Goal: Transaction & Acquisition: Purchase product/service

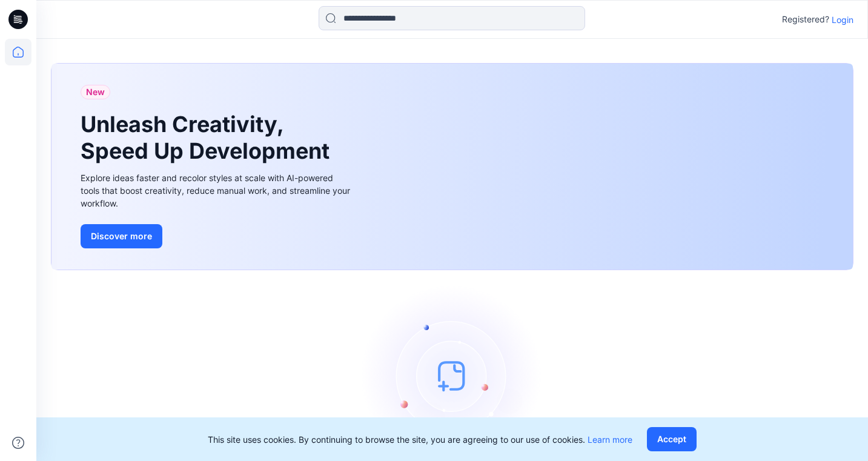
click at [846, 21] on p "Login" at bounding box center [843, 19] width 22 height 13
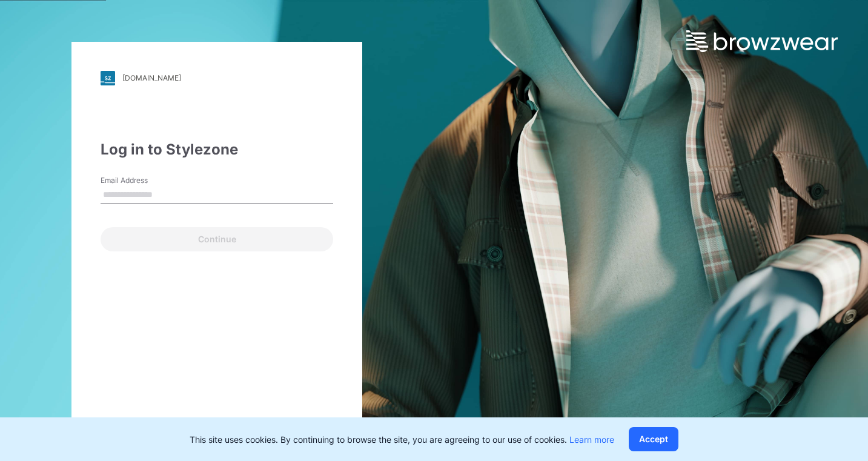
click at [177, 194] on input "Email Address" at bounding box center [217, 195] width 233 height 18
paste input "**********"
type input "**********"
click at [217, 239] on button "Continue" at bounding box center [217, 239] width 233 height 24
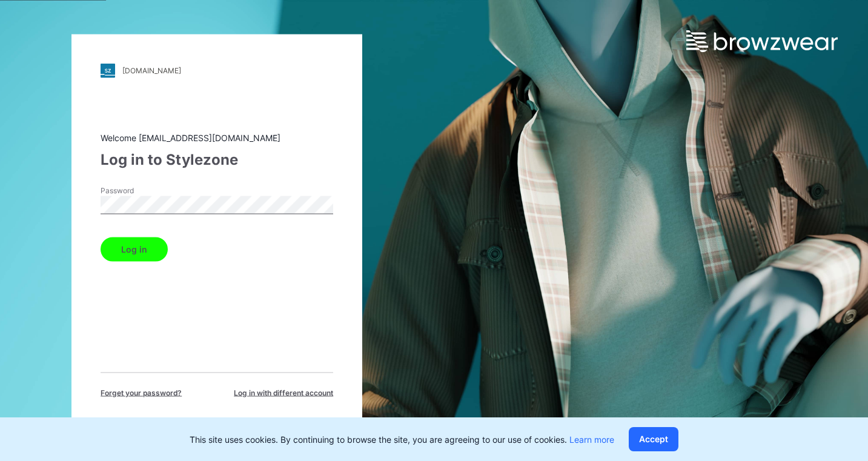
click at [133, 249] on button "Log in" at bounding box center [134, 249] width 67 height 24
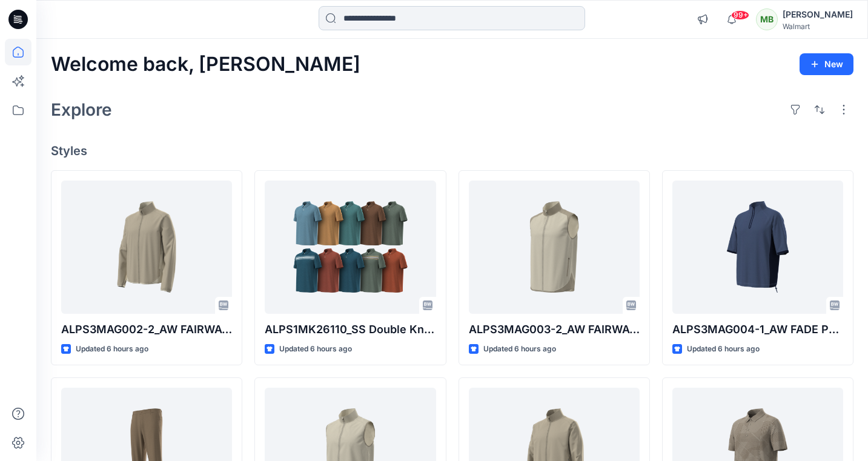
click at [401, 21] on input at bounding box center [452, 18] width 267 height 24
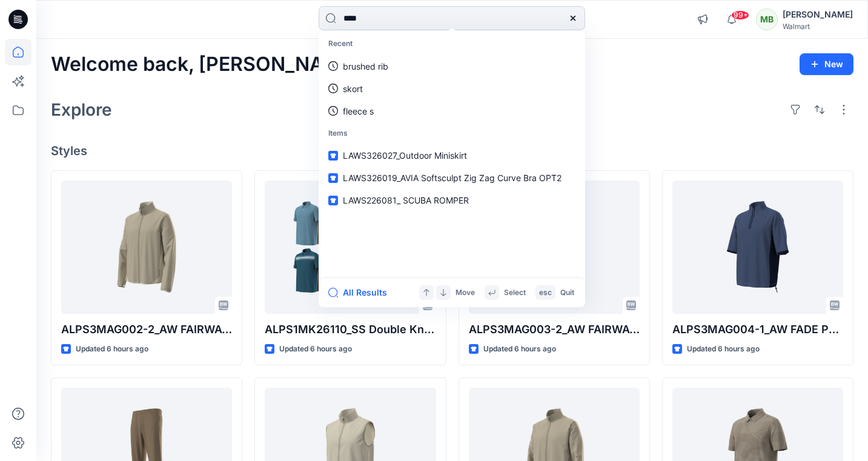
type input "*****"
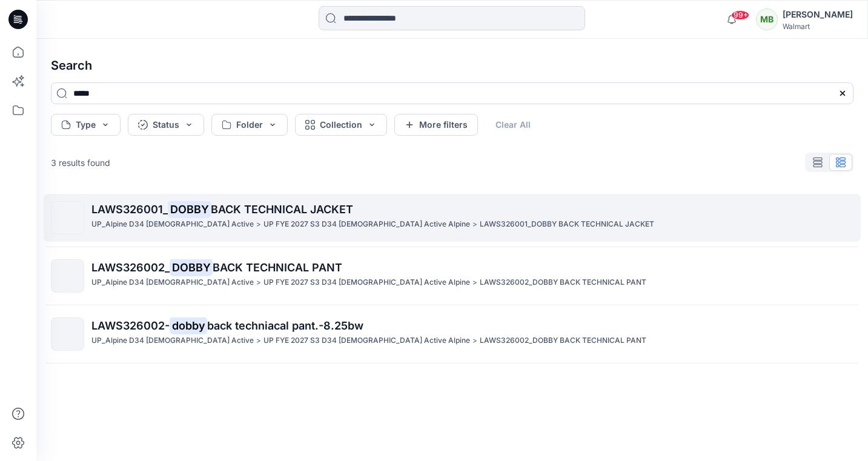
click at [256, 210] on span "BACK TECHNICAL JACKET" at bounding box center [282, 209] width 142 height 13
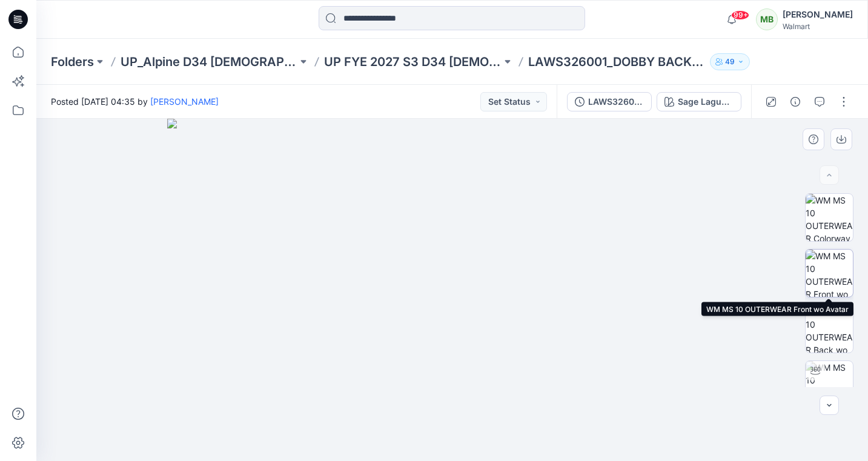
click at [833, 258] on img at bounding box center [829, 273] width 47 height 47
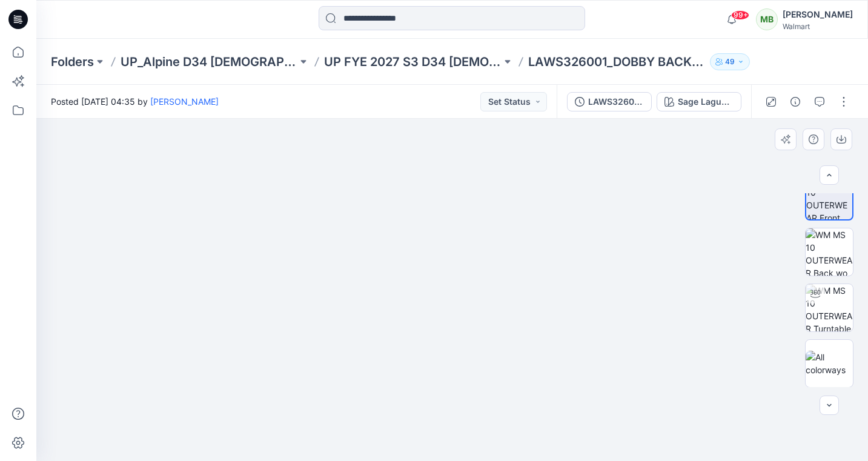
scroll to position [78, 0]
drag, startPoint x: 585, startPoint y: 216, endPoint x: 571, endPoint y: 342, distance: 126.8
click at [571, 342] on img at bounding box center [452, 290] width 364 height 342
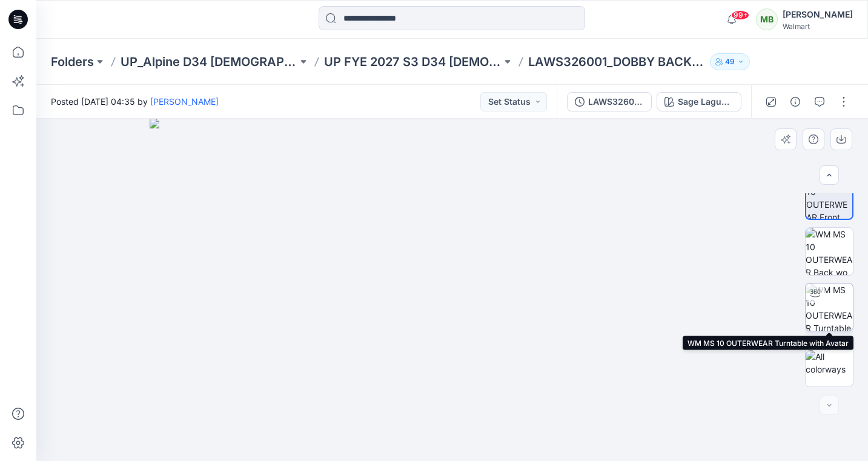
click at [829, 308] on img at bounding box center [829, 307] width 47 height 47
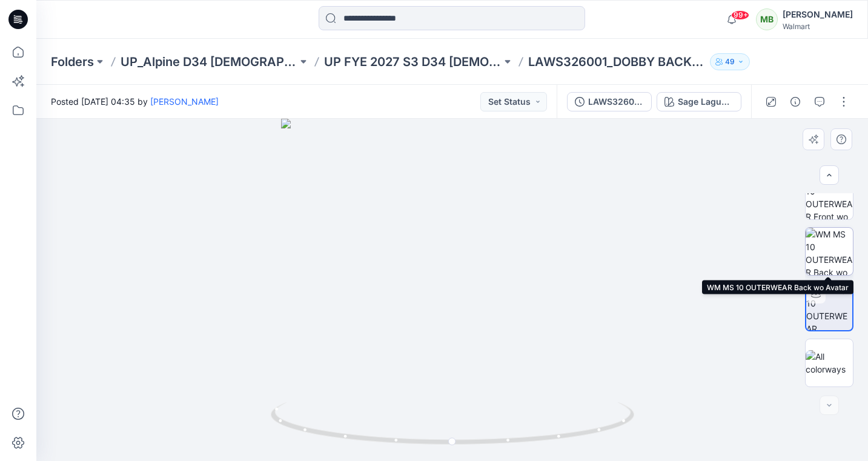
scroll to position [0, 0]
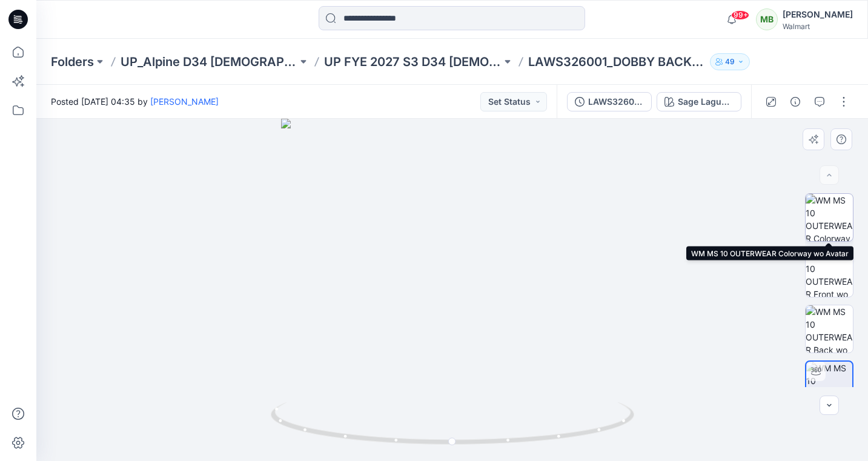
click at [830, 221] on img at bounding box center [829, 217] width 47 height 47
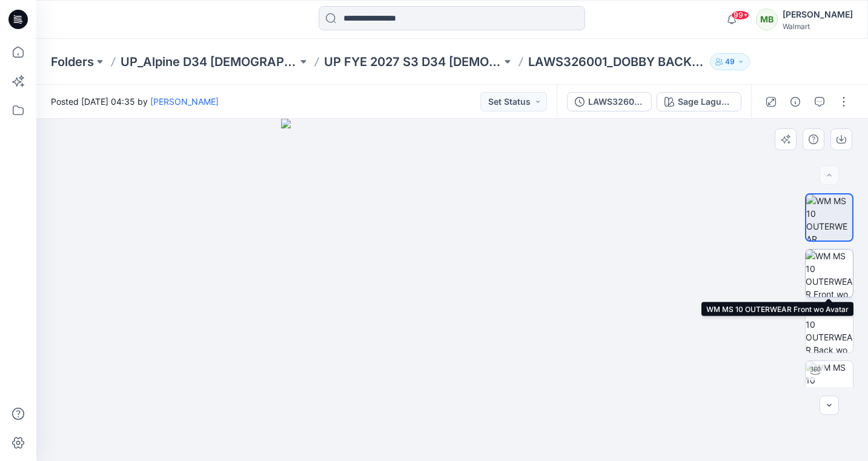
click at [831, 270] on img at bounding box center [829, 273] width 47 height 47
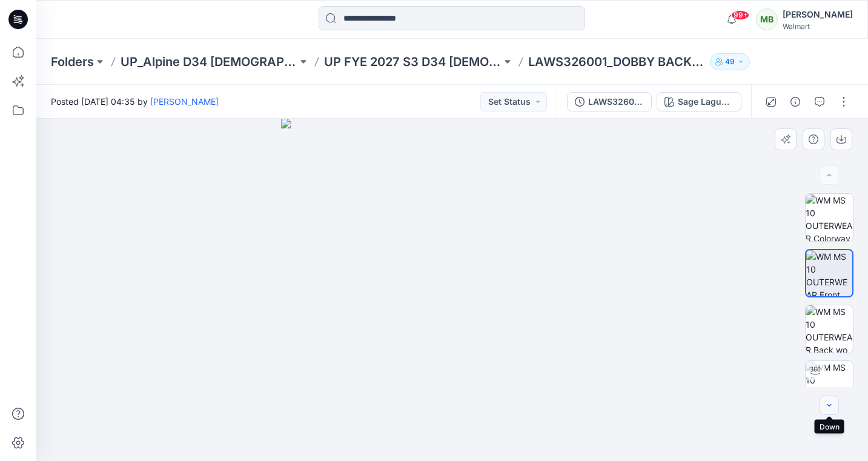
click at [827, 405] on icon "button" at bounding box center [830, 406] width 10 height 10
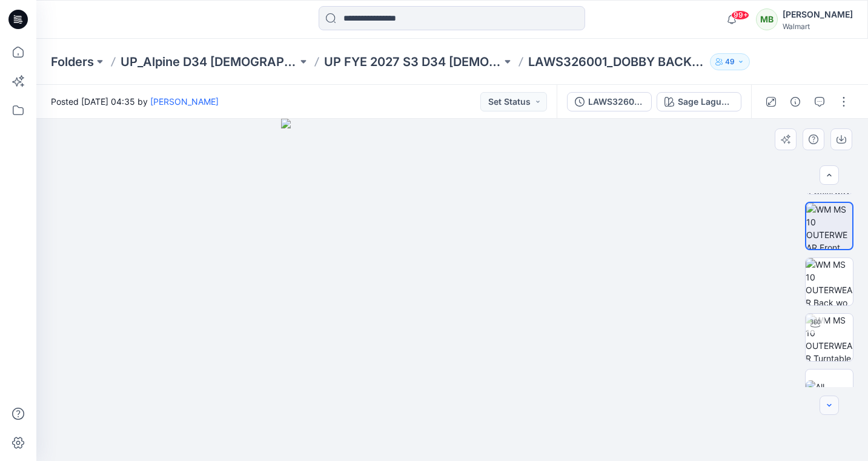
click at [828, 404] on icon "button" at bounding box center [830, 406] width 10 height 10
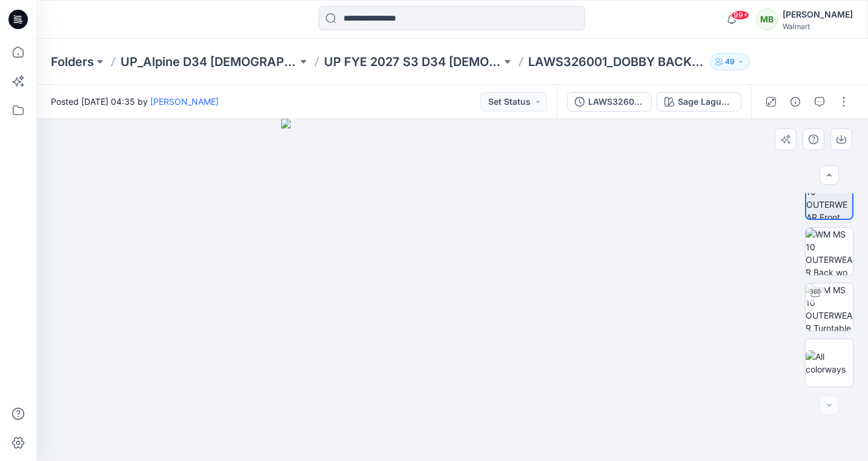
click at [828, 404] on div at bounding box center [829, 405] width 19 height 19
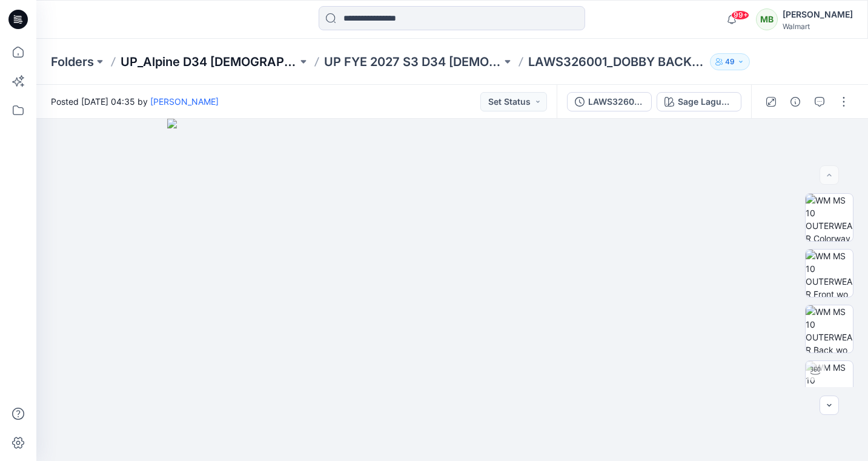
click at [264, 62] on p "UP_Alpine D34 [DEMOGRAPHIC_DATA] Active" at bounding box center [209, 61] width 177 height 17
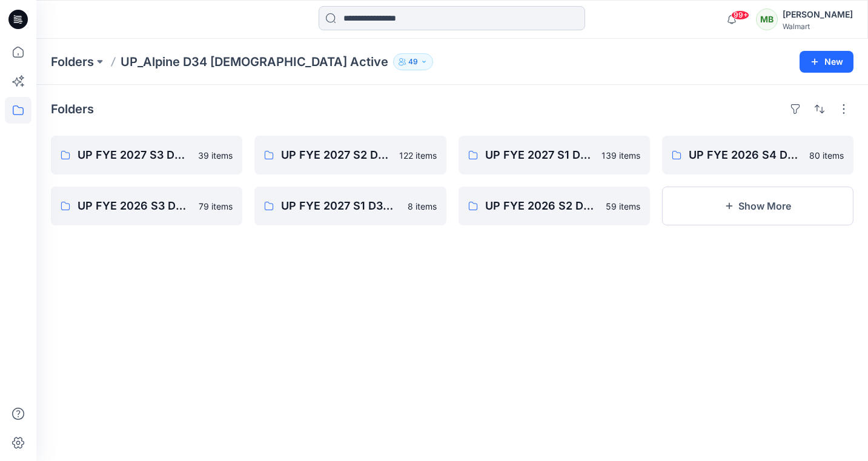
click at [418, 30] on div at bounding box center [452, 19] width 267 height 27
click at [417, 25] on input at bounding box center [452, 18] width 267 height 24
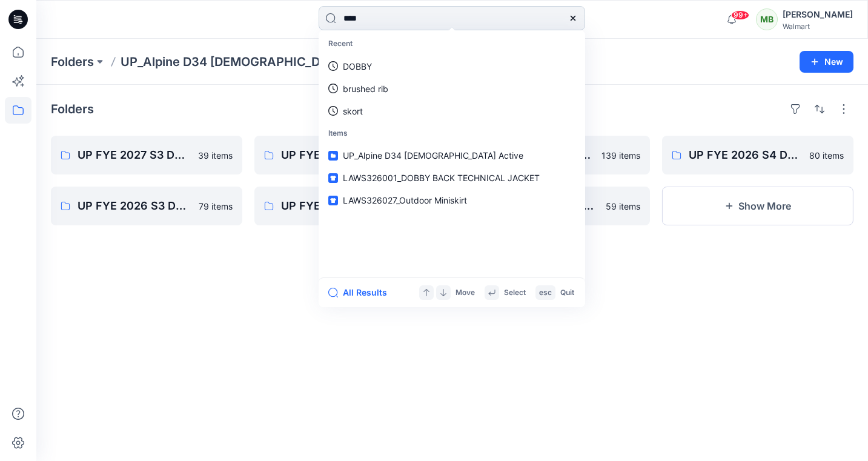
type input "*****"
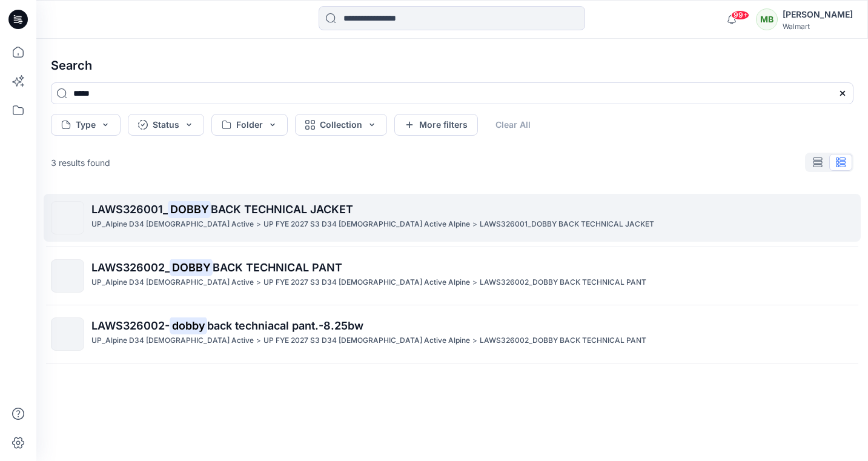
click at [246, 204] on span "BACK TECHNICAL JACKET" at bounding box center [282, 209] width 142 height 13
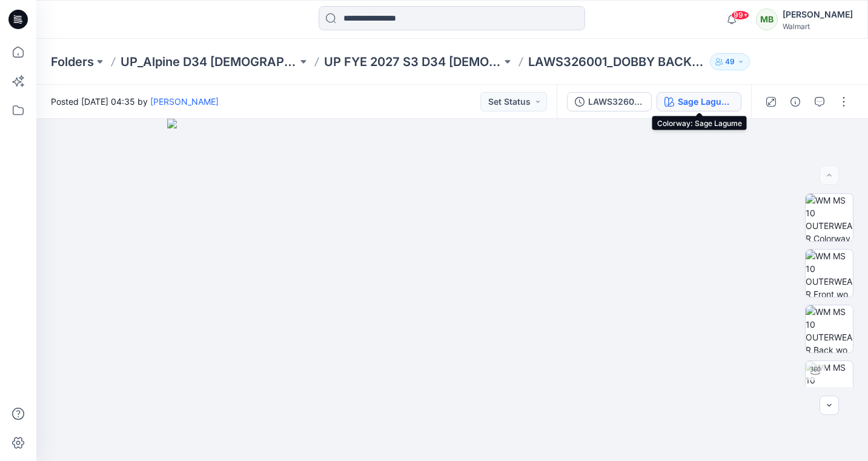
click at [685, 102] on div "Sage Lagume" at bounding box center [706, 101] width 56 height 13
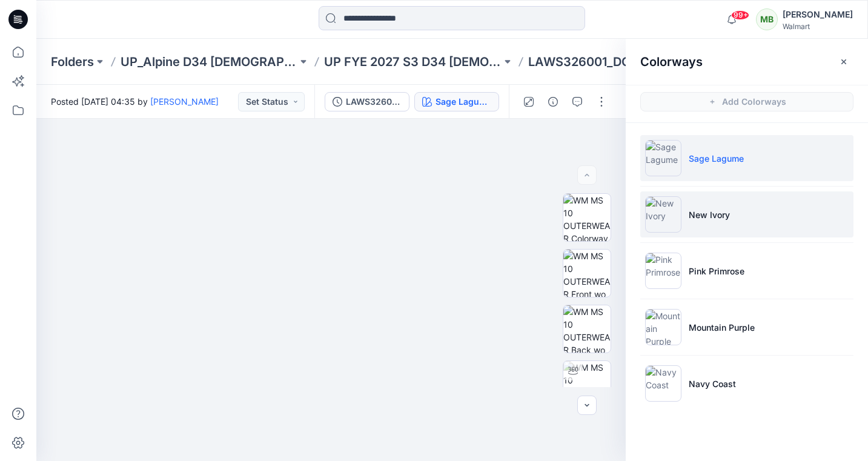
click at [661, 210] on img at bounding box center [663, 214] width 36 height 36
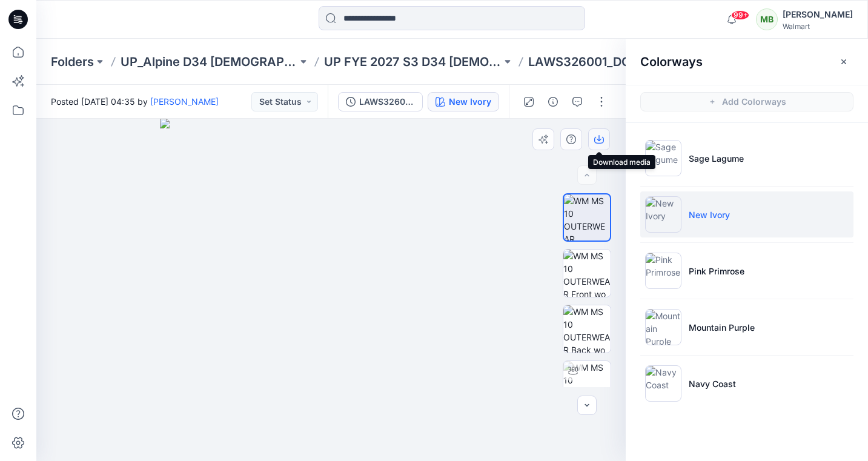
click at [599, 139] on icon "button" at bounding box center [599, 138] width 5 height 6
click at [586, 401] on icon "button" at bounding box center [587, 406] width 10 height 10
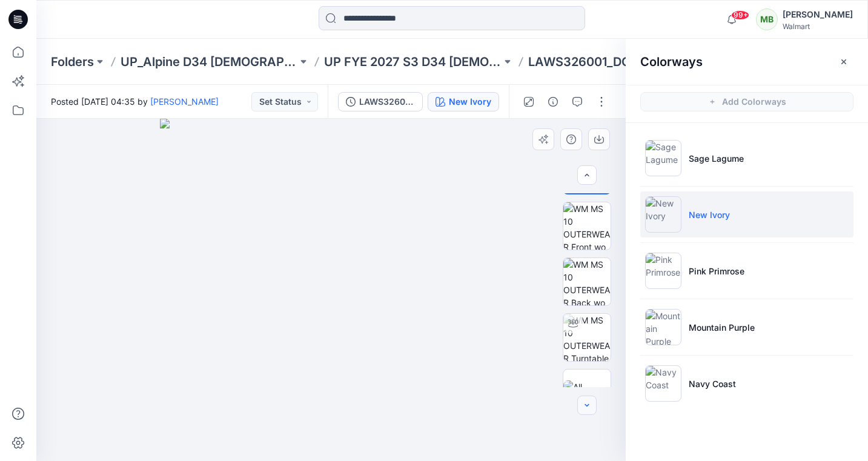
click at [586, 401] on icon "button" at bounding box center [587, 406] width 10 height 10
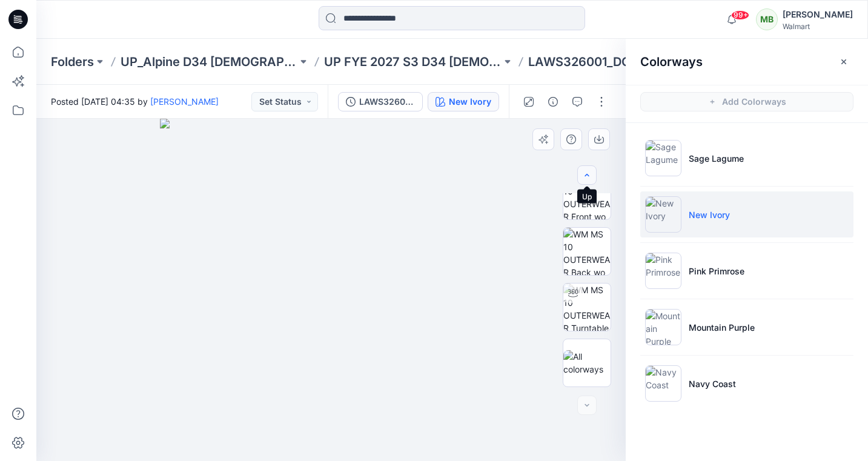
click at [585, 172] on icon "button" at bounding box center [587, 175] width 10 height 10
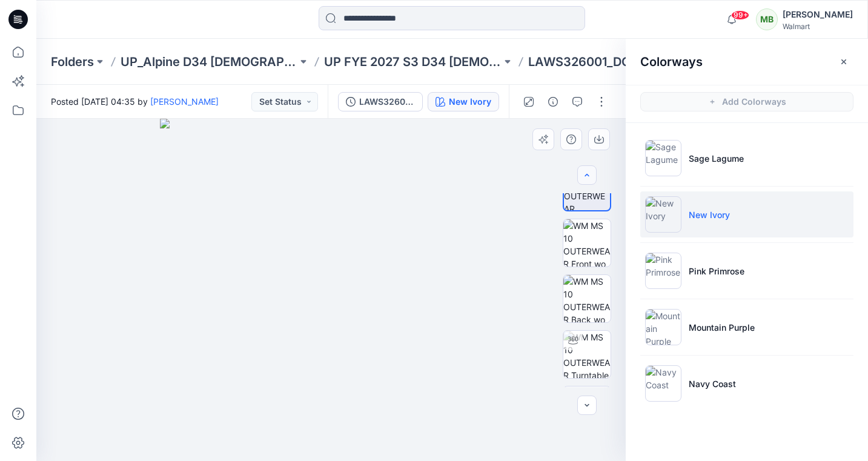
click at [585, 172] on icon "button" at bounding box center [587, 175] width 10 height 10
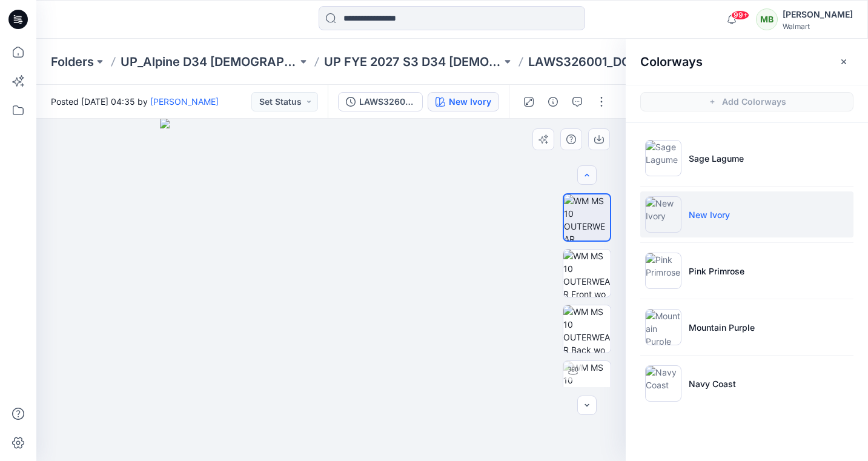
click at [585, 172] on div at bounding box center [587, 174] width 19 height 19
drag, startPoint x: 325, startPoint y: 179, endPoint x: 331, endPoint y: 181, distance: 6.5
click at [325, 179] on img at bounding box center [331, 290] width 342 height 342
drag, startPoint x: 327, startPoint y: 229, endPoint x: 321, endPoint y: 264, distance: 35.6
click at [321, 264] on img at bounding box center [331, 290] width 342 height 342
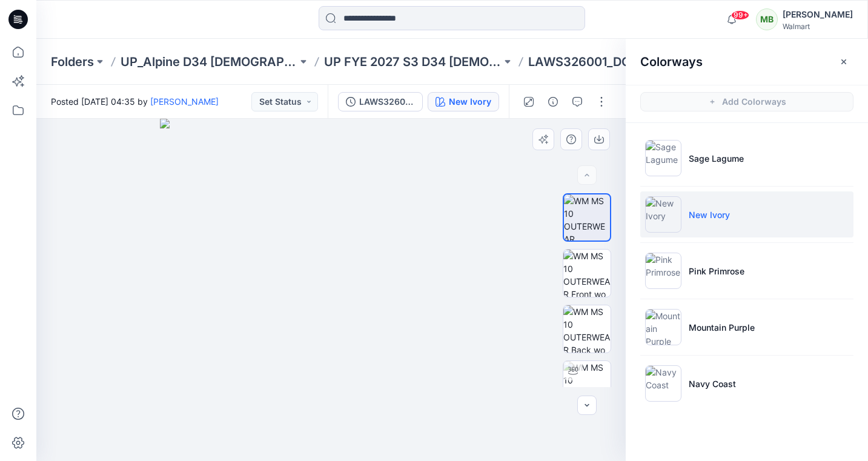
click at [335, 241] on img at bounding box center [331, 290] width 342 height 342
click at [582, 220] on img at bounding box center [587, 218] width 46 height 46
click at [601, 99] on button "button" at bounding box center [601, 101] width 19 height 19
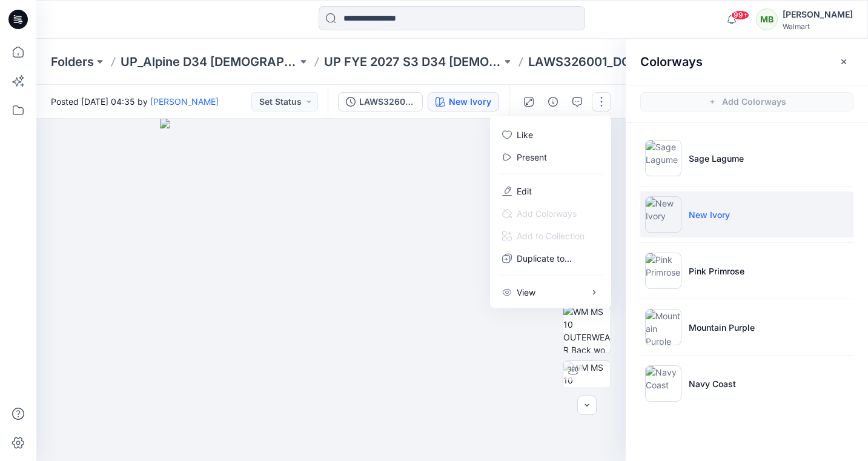
click at [453, 299] on img at bounding box center [331, 290] width 342 height 342
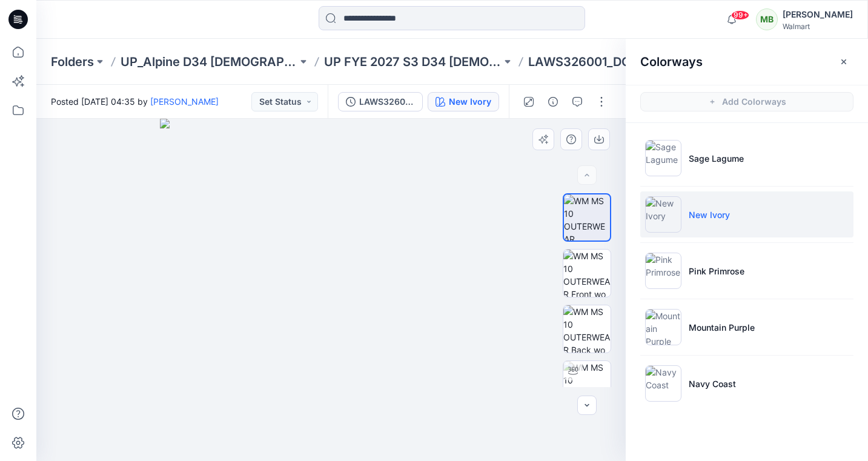
click at [435, 199] on img at bounding box center [331, 290] width 342 height 342
